Goal: Information Seeking & Learning: Learn about a topic

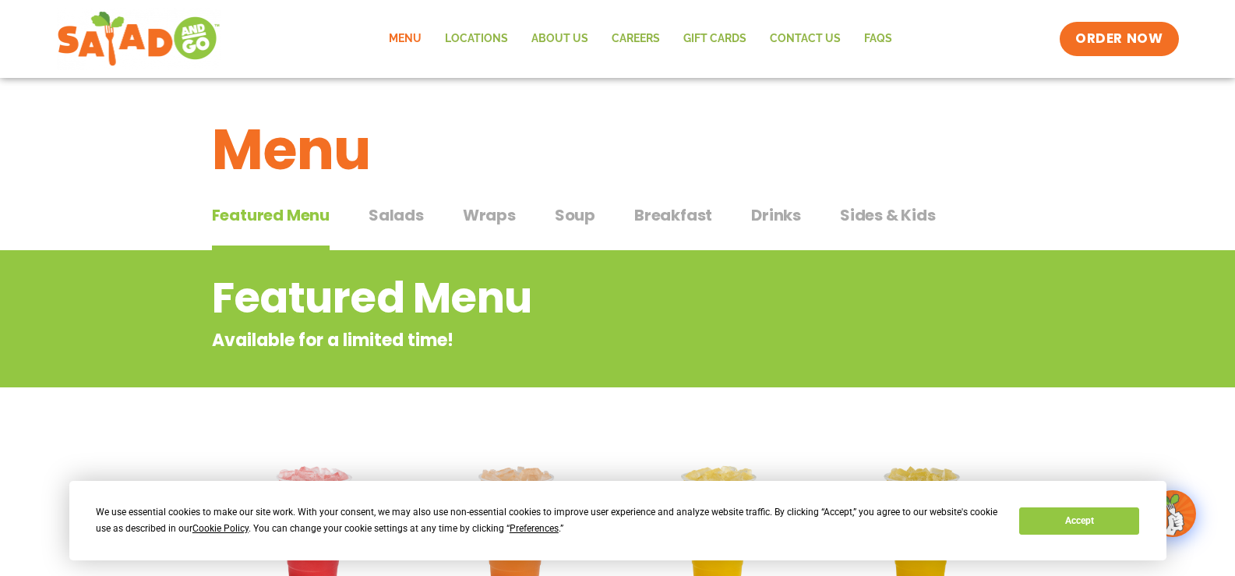
click at [422, 31] on link "Menu" at bounding box center [405, 39] width 56 height 36
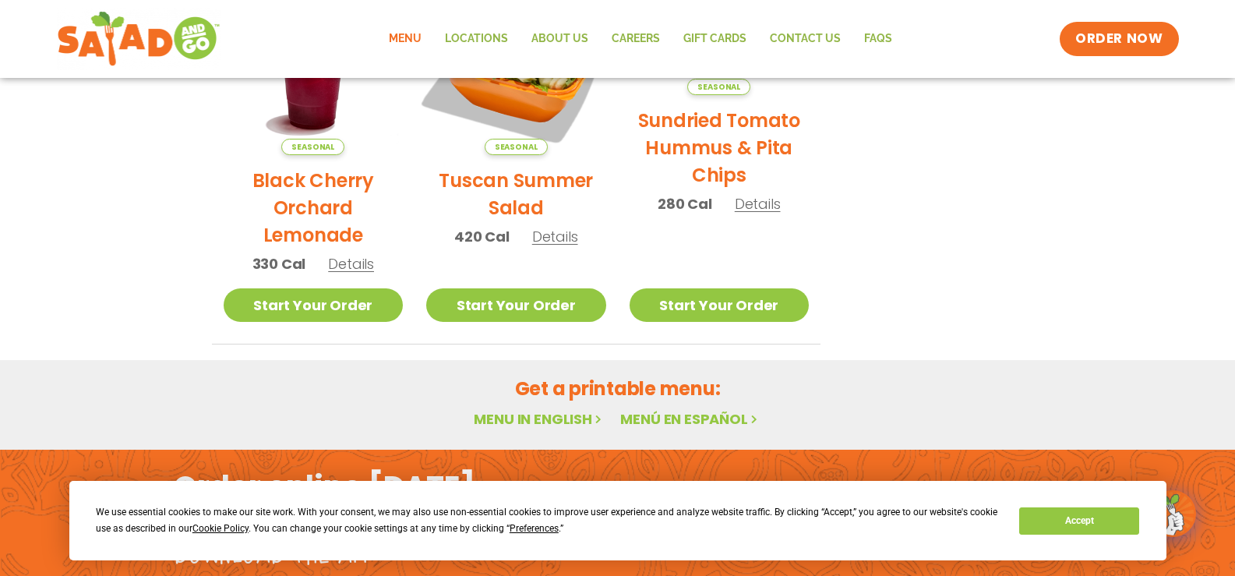
scroll to position [935, 0]
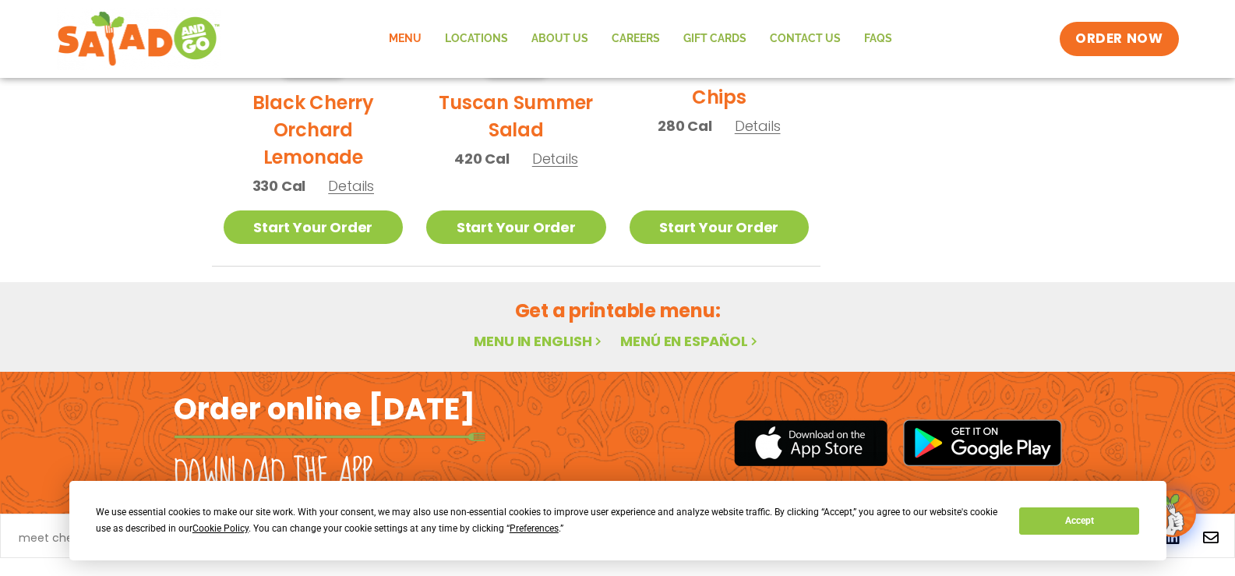
click at [552, 337] on link "Menu in English" at bounding box center [539, 340] width 131 height 19
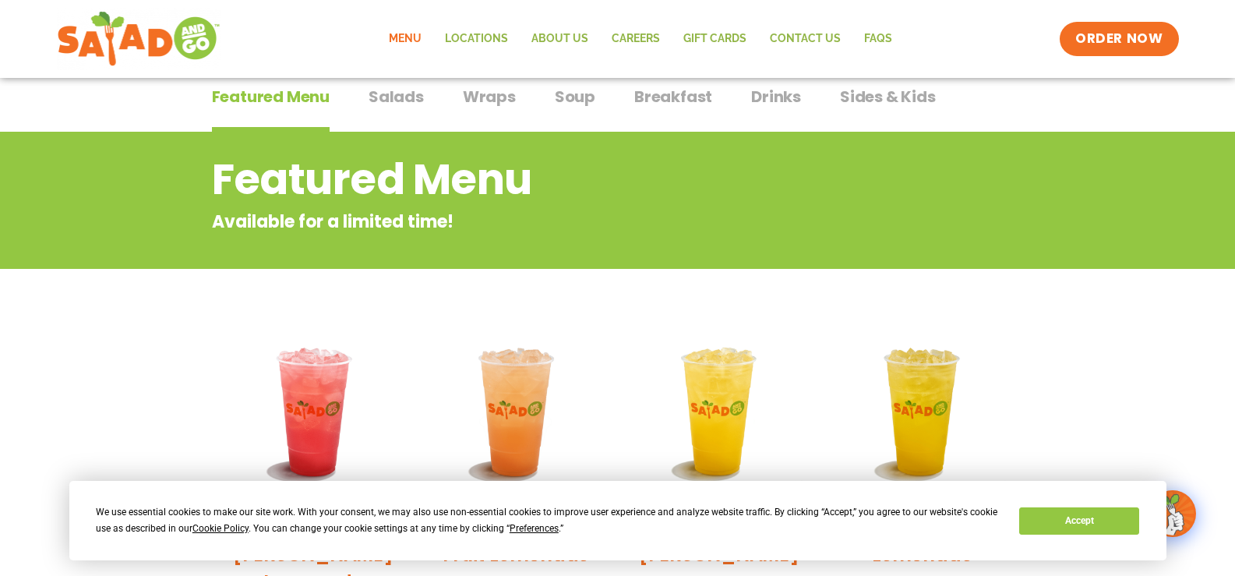
scroll to position [112, 0]
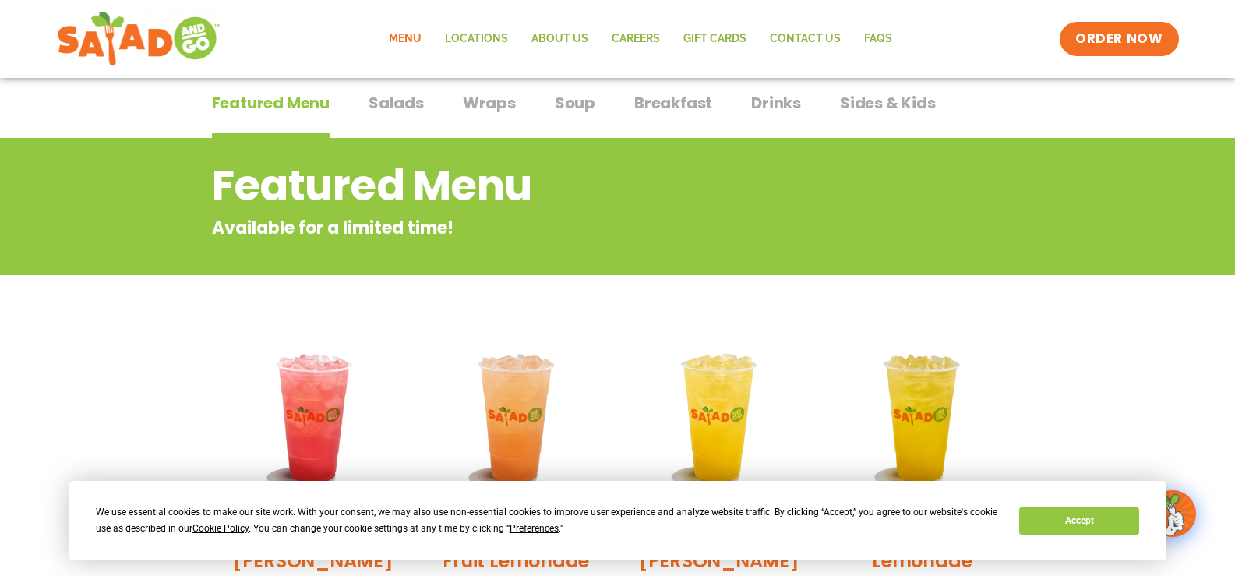
click at [400, 111] on span "Salads" at bounding box center [396, 102] width 55 height 23
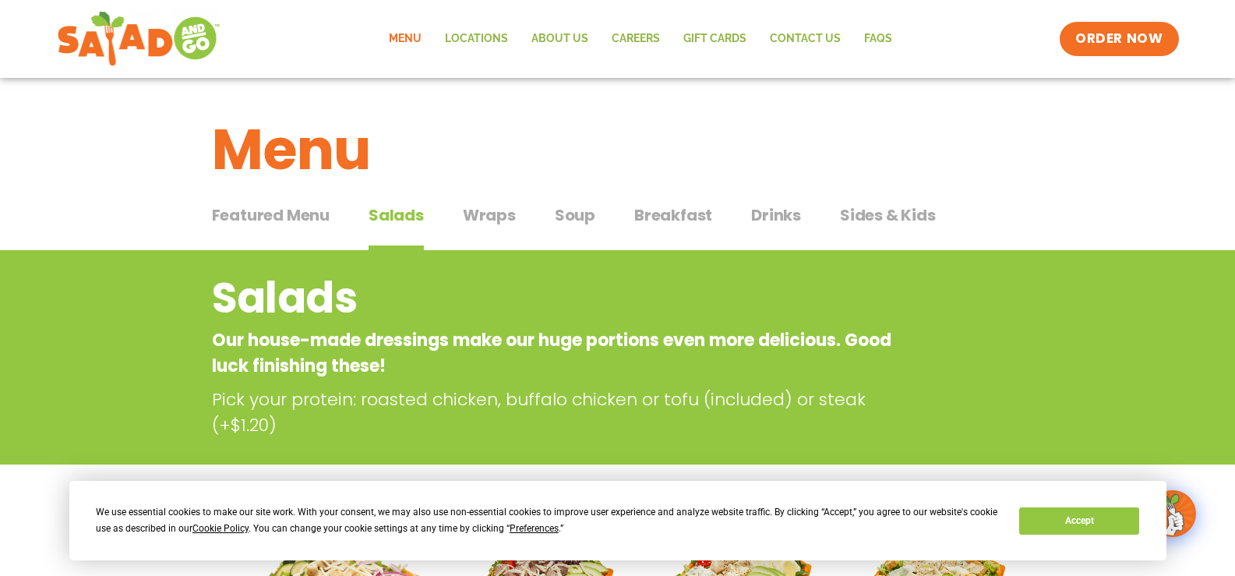
click at [468, 213] on span "Wraps" at bounding box center [489, 214] width 53 height 23
